Goal: Task Accomplishment & Management: Manage account settings

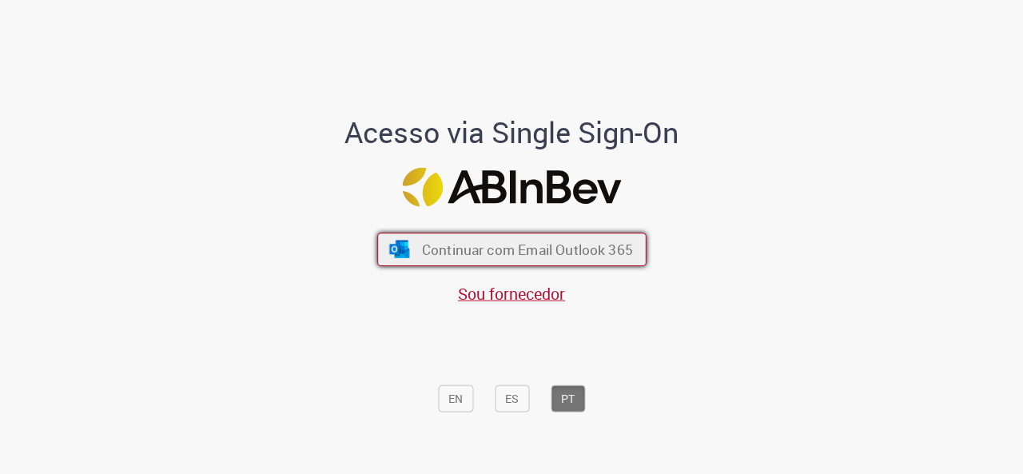
click at [478, 244] on span "Continuar com Email Outlook 365" at bounding box center [526, 249] width 211 height 18
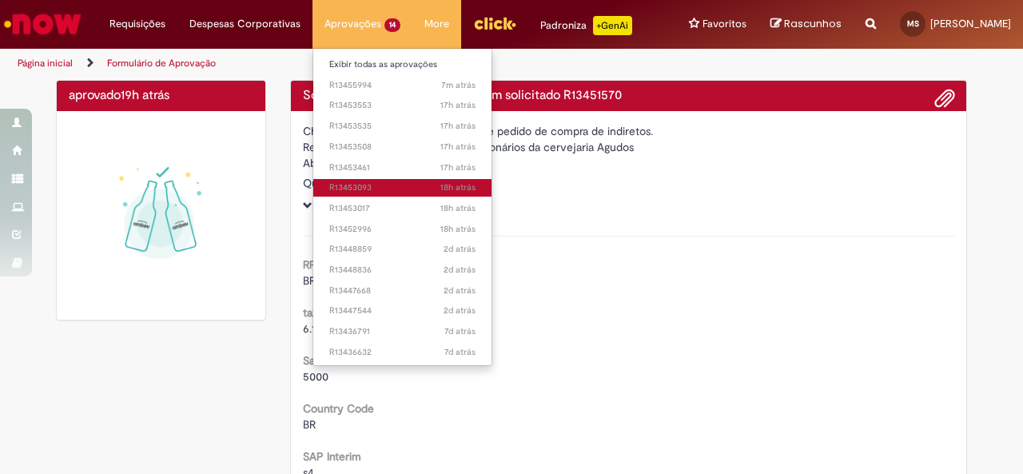
click at [361, 186] on span "18h atrás 18 horas atrás R13453093" at bounding box center [402, 187] width 146 height 13
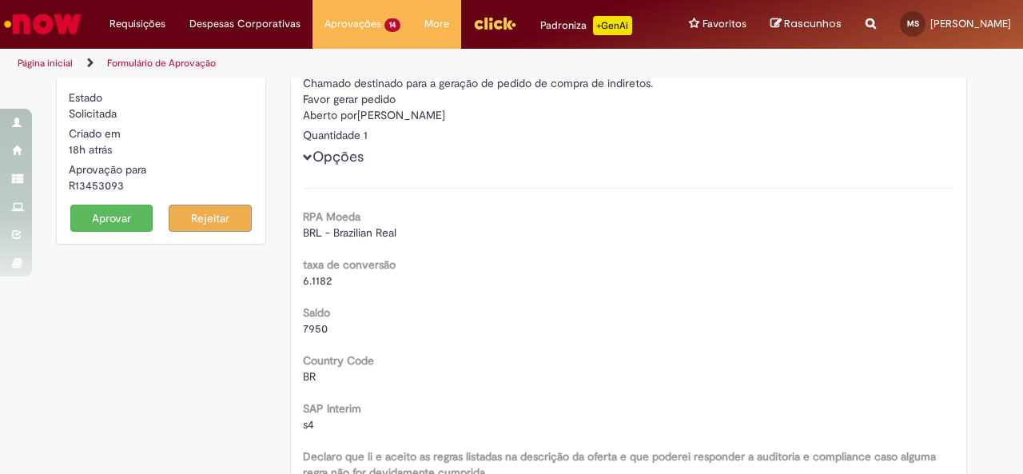
scroll to position [64, 0]
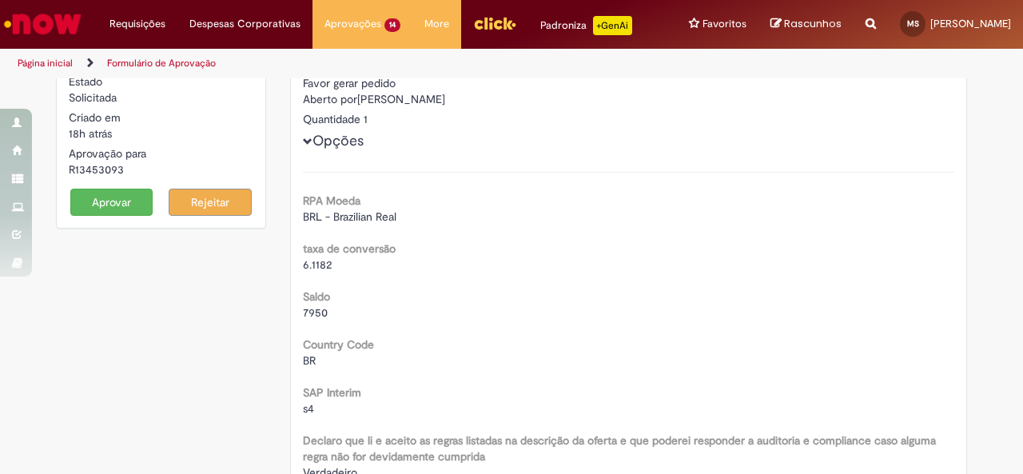
click at [103, 196] on button "Aprovar" at bounding box center [111, 202] width 83 height 27
